Goal: Transaction & Acquisition: Purchase product/service

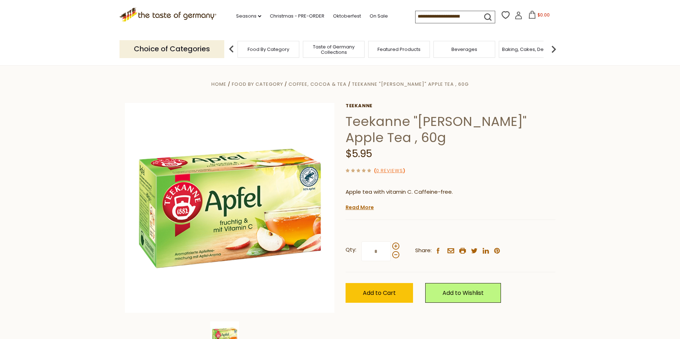
click at [429, 21] on input at bounding box center [445, 16] width 61 height 10
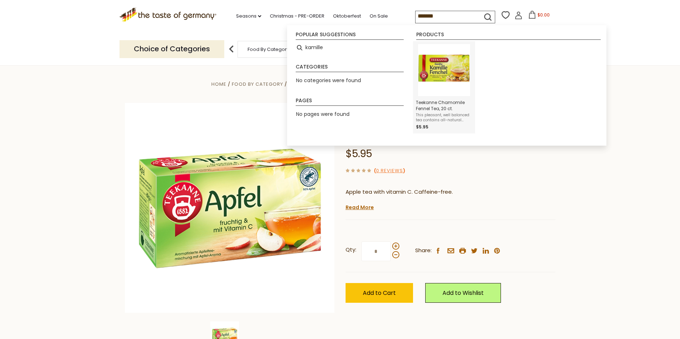
type input "*******"
click at [445, 66] on img "Teekanne Chamomile Fennel Tea, 20 ct." at bounding box center [444, 70] width 52 height 52
